Goal: Information Seeking & Learning: Check status

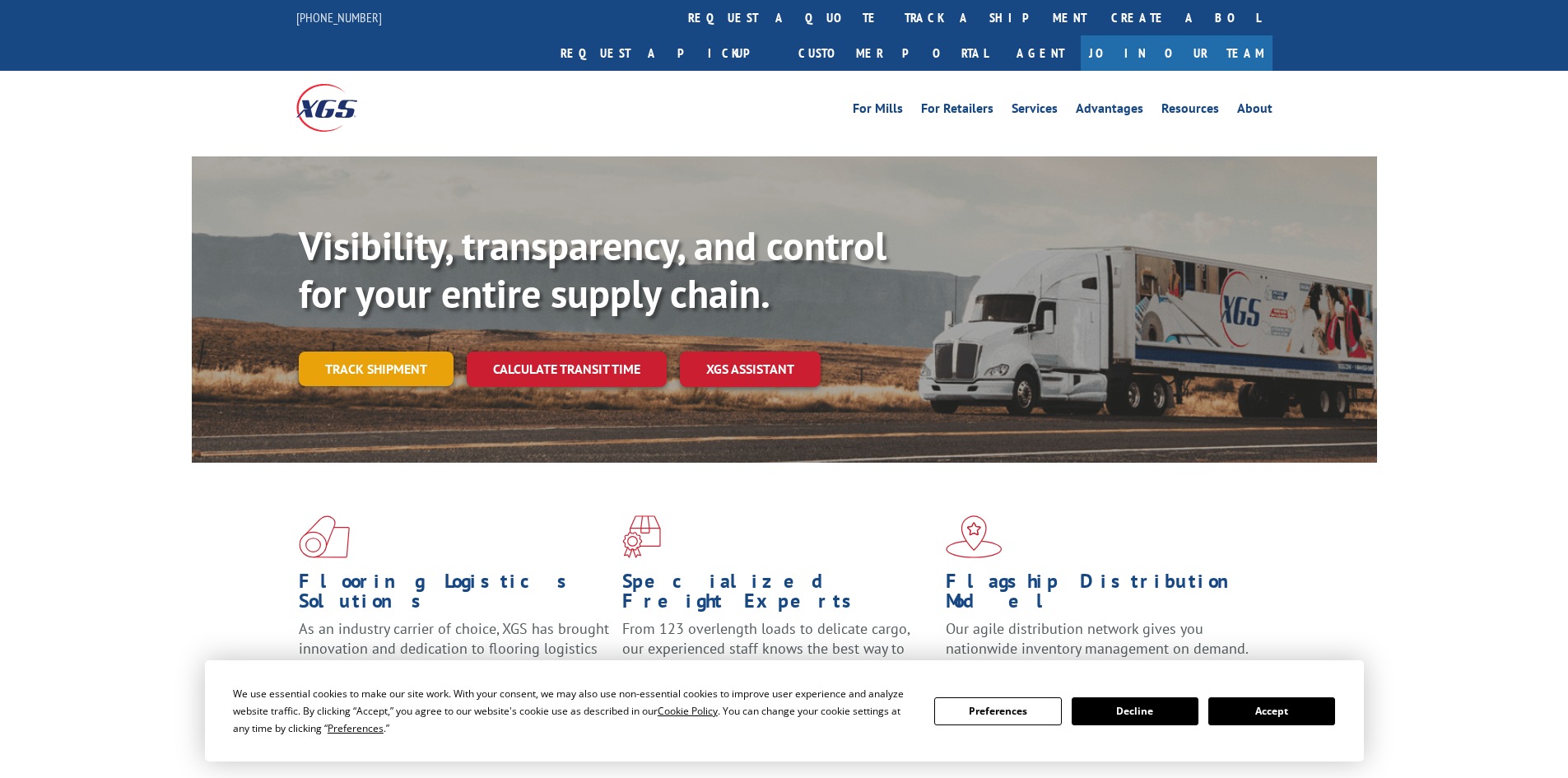
click at [345, 352] on link "Track shipment" at bounding box center [376, 368] width 154 height 34
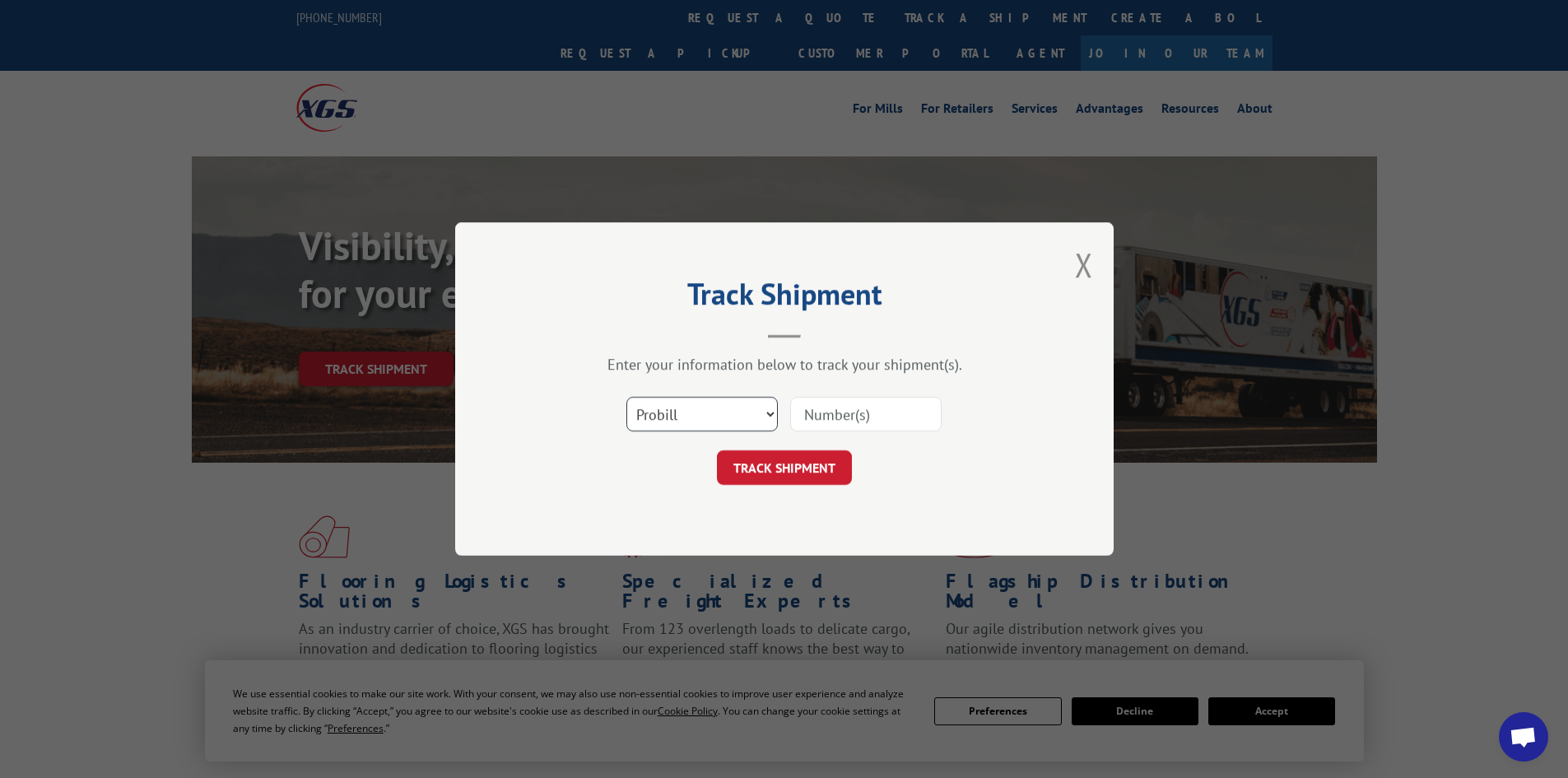
click at [716, 416] on select "Select category... Probill BOL PO" at bounding box center [701, 413] width 151 height 34
select select "bol"
click at [626, 397] on select "Select category... Probill BOL PO" at bounding box center [701, 413] width 151 height 34
drag, startPoint x: 840, startPoint y: 400, endPoint x: 841, endPoint y: 409, distance: 9.1
click at [841, 400] on input at bounding box center [866, 413] width 151 height 34
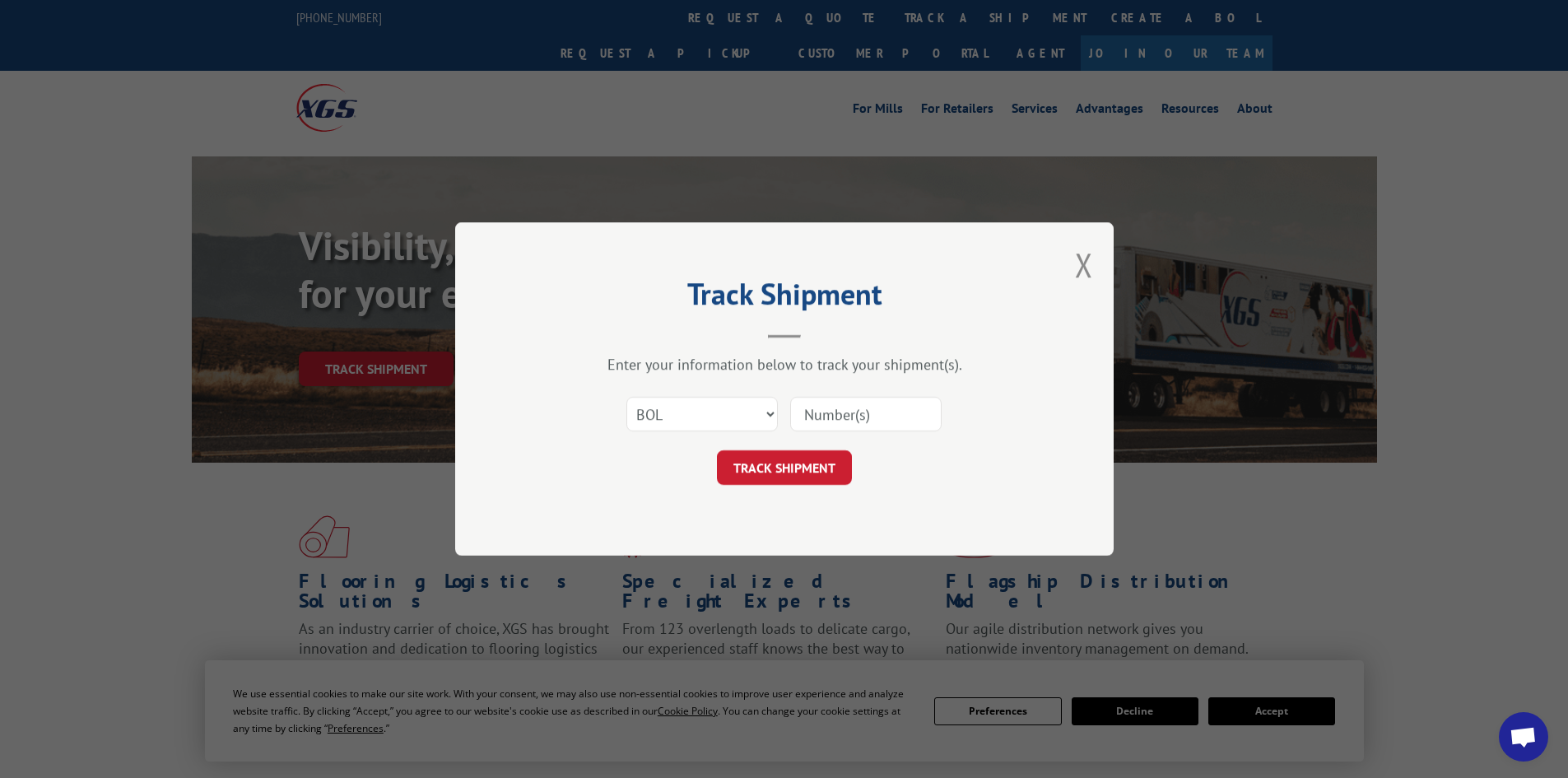
click at [841, 428] on input at bounding box center [866, 413] width 151 height 34
paste input "5193915"
type input "5193915"
click at [799, 457] on button "TRACK SHIPMENT" at bounding box center [784, 467] width 135 height 34
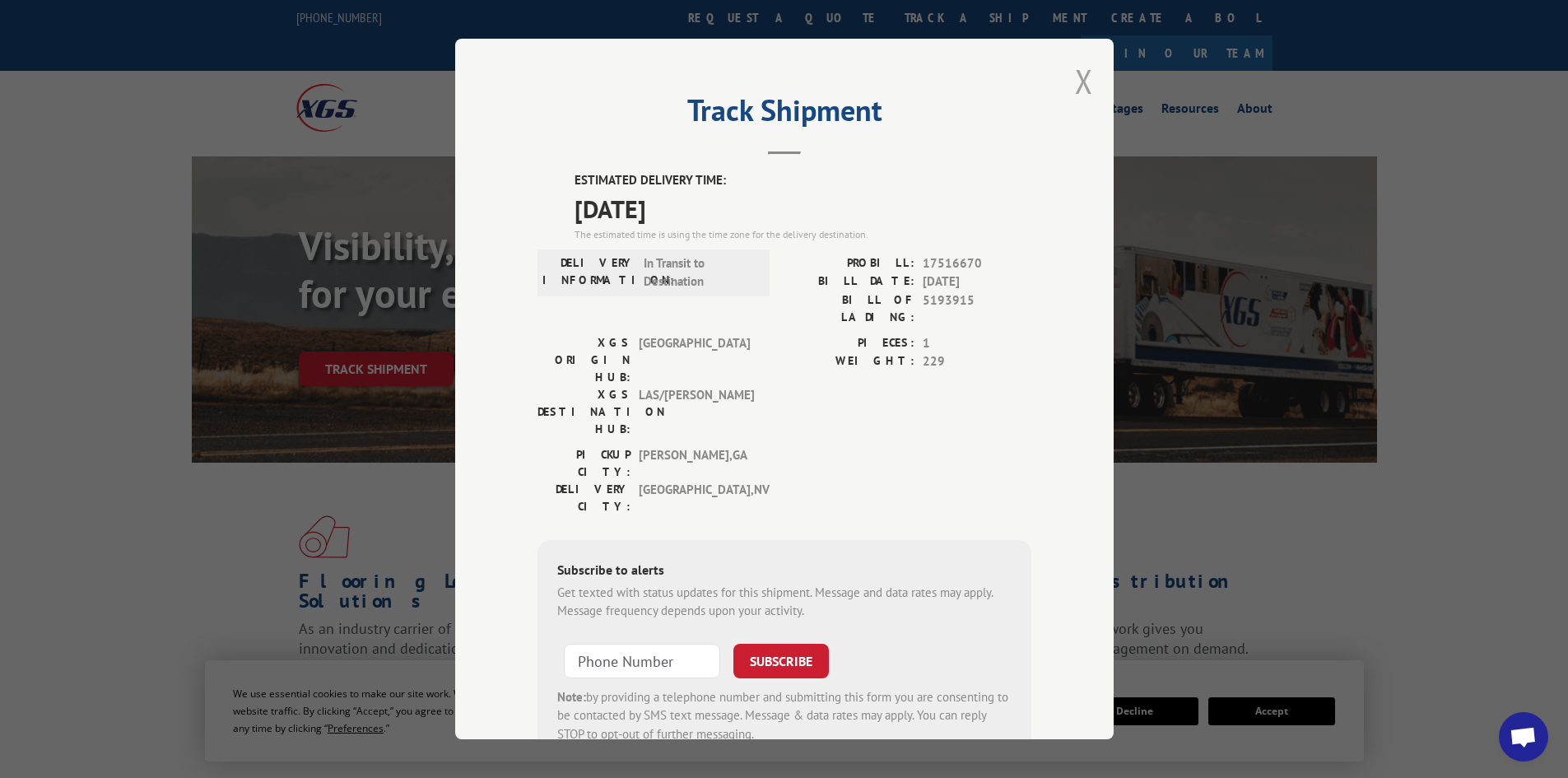
click at [1078, 83] on button "Close modal" at bounding box center [1083, 81] width 19 height 44
